Goal: Information Seeking & Learning: Learn about a topic

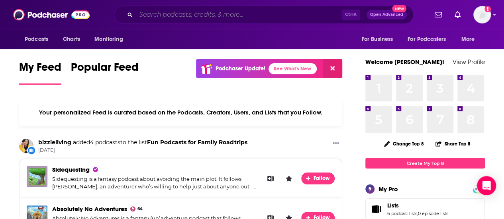
click at [209, 14] on input "Search podcasts, credits, & more..." at bounding box center [238, 14] width 205 height 13
click at [52, 38] on icon "open menu" at bounding box center [53, 38] width 4 height 6
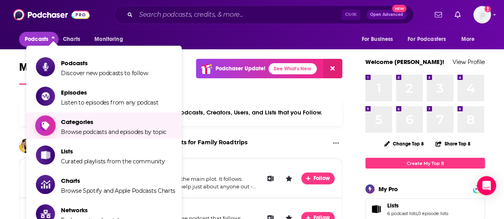
click at [85, 125] on span "Categories" at bounding box center [113, 122] width 105 height 8
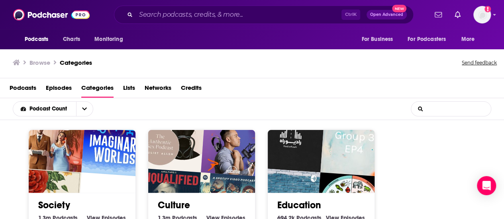
click at [448, 108] on input "List Search Input" at bounding box center [451, 109] width 80 height 14
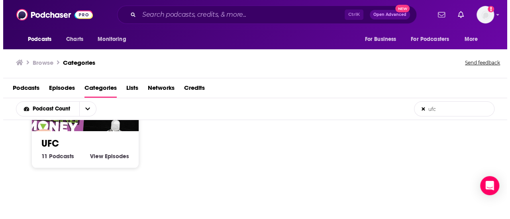
scroll to position [66, 0]
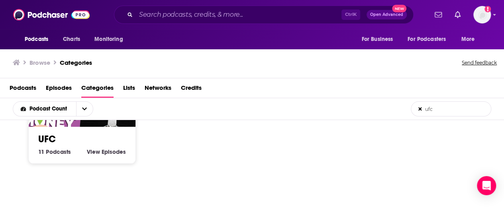
type input "ufc"
click at [98, 152] on span "View" at bounding box center [93, 151] width 13 height 7
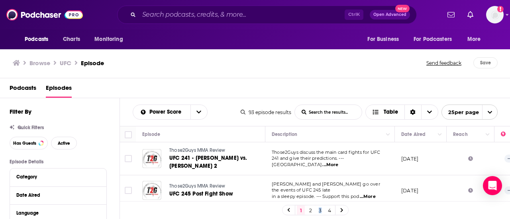
drag, startPoint x: 314, startPoint y: 203, endPoint x: 321, endPoint y: 196, distance: 9.6
click at [321, 203] on div "1 2 3 4" at bounding box center [315, 210] width 390 height 18
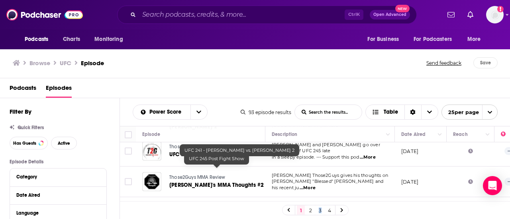
scroll to position [40, 0]
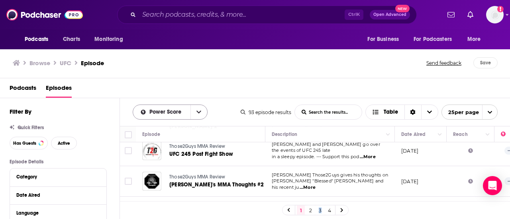
click at [205, 113] on button "open menu" at bounding box center [198, 112] width 17 height 14
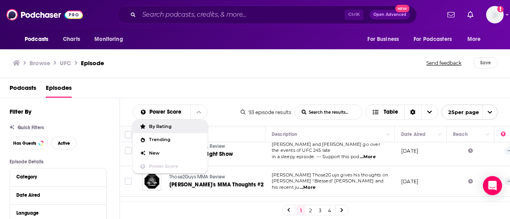
click at [242, 94] on div "Podcasts Episodes" at bounding box center [257, 90] width 494 height 16
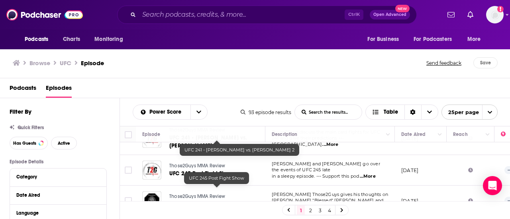
scroll to position [0, 0]
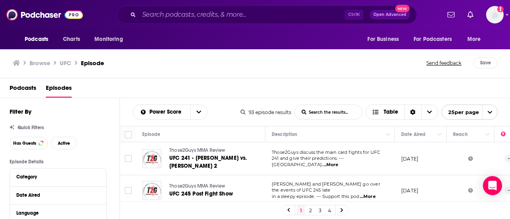
click at [16, 91] on span "Podcasts" at bounding box center [23, 90] width 27 height 16
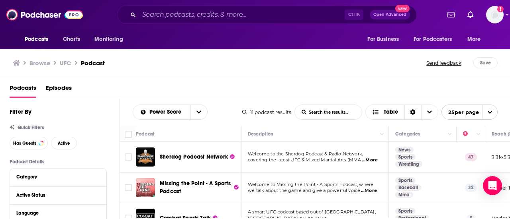
click at [43, 59] on h3 "Browse" at bounding box center [39, 63] width 21 height 8
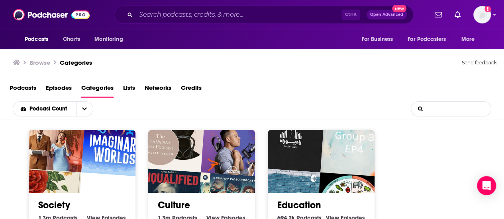
click at [445, 110] on input "List Search Input" at bounding box center [451, 109] width 80 height 14
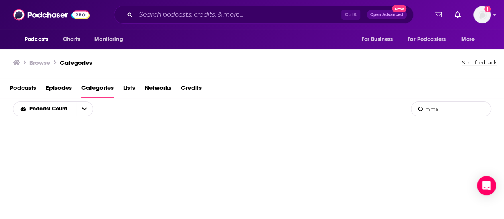
type input "mma"
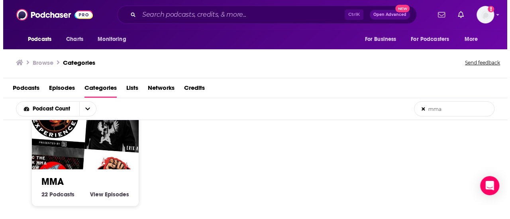
scroll to position [26, 0]
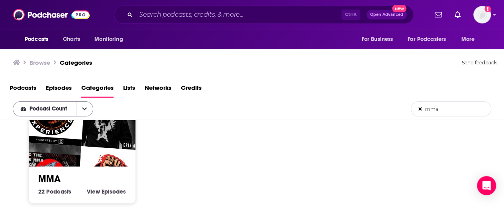
click at [86, 111] on icon "open menu" at bounding box center [84, 109] width 5 height 6
click at [54, 109] on span "Podcast Count" at bounding box center [49, 109] width 40 height 6
click at [47, 192] on span "Podcasts" at bounding box center [58, 191] width 25 height 7
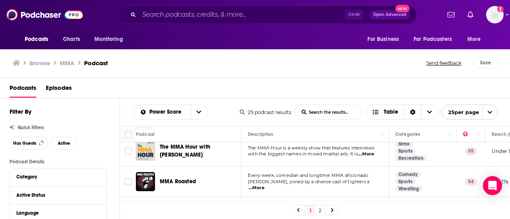
scroll to position [185, 0]
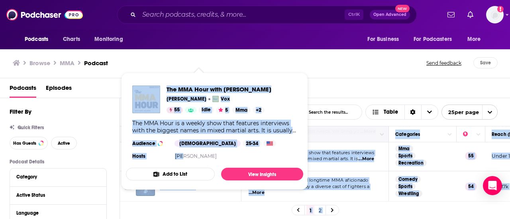
drag, startPoint x: 182, startPoint y: 151, endPoint x: 321, endPoint y: 142, distance: 139.2
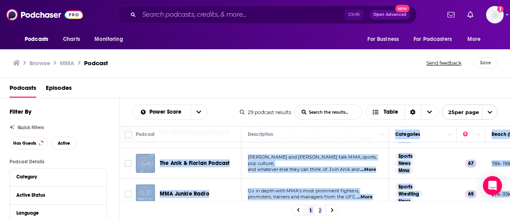
scroll to position [53, 0]
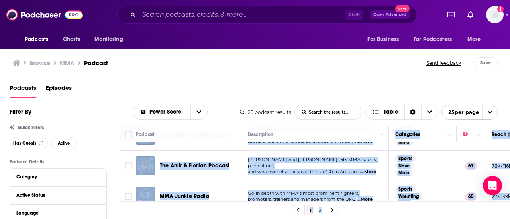
click at [353, 148] on td "The Schaub Show explores the intersection of combat sports and life in and outs…" at bounding box center [314, 135] width 147 height 31
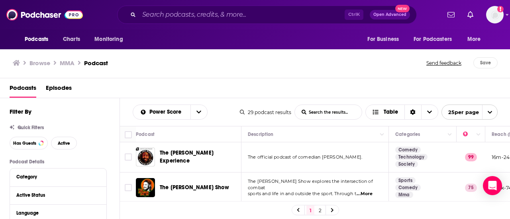
scroll to position [0, 0]
click at [184, 184] on div "Podcasts Charts Monitoring Ctrl K Open Advanced New For Business For Podcasters…" at bounding box center [255, 109] width 510 height 219
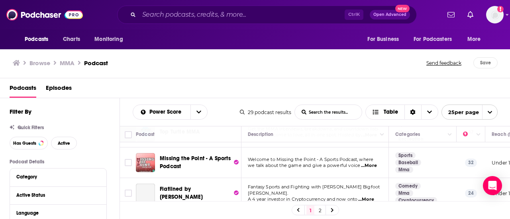
scroll to position [305, 0]
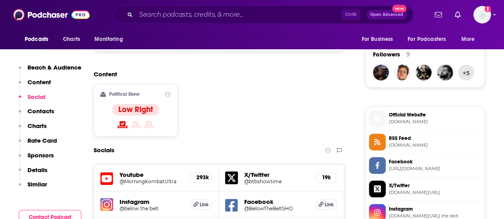
scroll to position [584, 0]
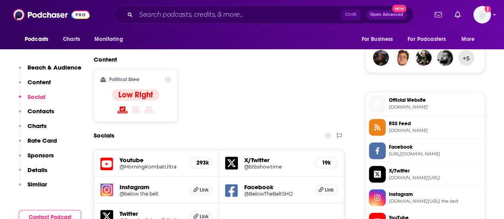
click at [150, 164] on h5 "@MorningKombatUltra" at bounding box center [151, 167] width 64 height 6
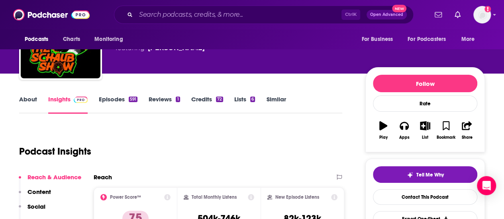
scroll to position [38, 0]
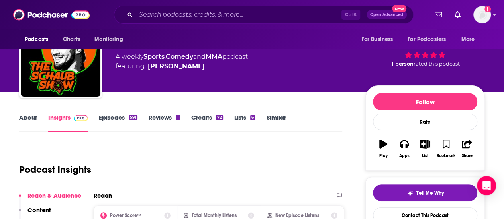
click at [27, 117] on link "About" at bounding box center [28, 123] width 18 height 18
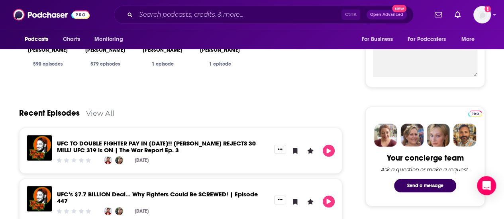
scroll to position [305, 0]
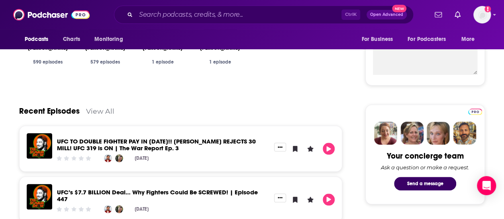
click at [80, 143] on link "UFC TO DOUBLE FIGHTER PAY IN [DATE]!! [PERSON_NAME] REJECTS 30 MILL! UFC 319 is…" at bounding box center [156, 145] width 199 height 14
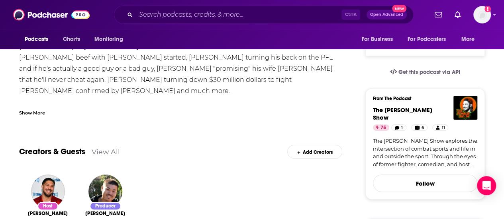
scroll to position [199, 0]
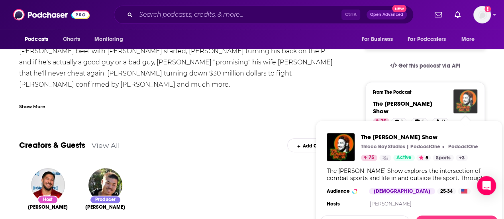
click at [463, 101] on img "The Schaub Show" at bounding box center [465, 102] width 24 height 24
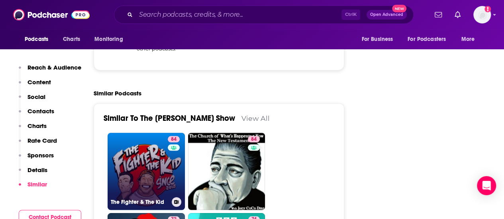
scroll to position [1818, 0]
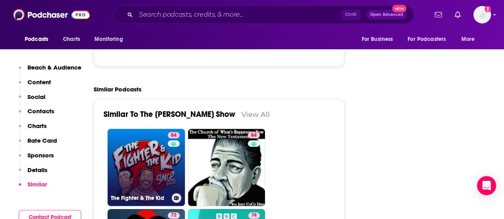
click at [135, 137] on link "84 The Fighter & The Kid" at bounding box center [145, 167] width 77 height 77
type input "[URL][DOMAIN_NAME]"
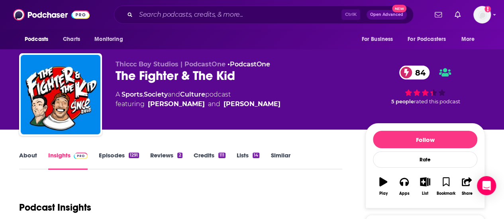
click at [27, 158] on link "About" at bounding box center [28, 161] width 18 height 18
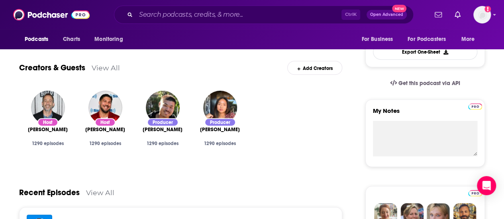
scroll to position [133, 0]
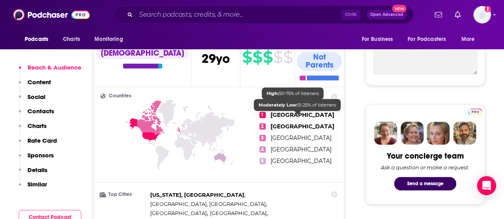
scroll to position [305, 0]
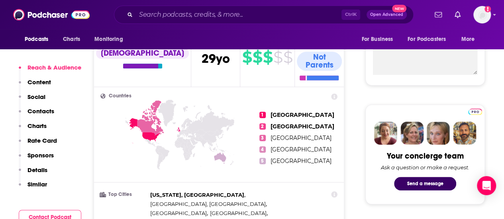
type input "[URL][DOMAIN_NAME][PERSON_NAME]"
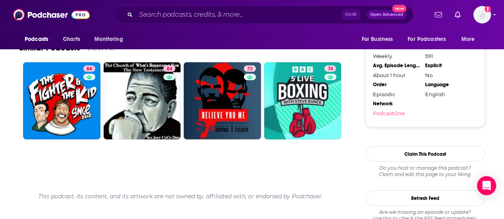
scroll to position [876, 0]
